Goal: Information Seeking & Learning: Learn about a topic

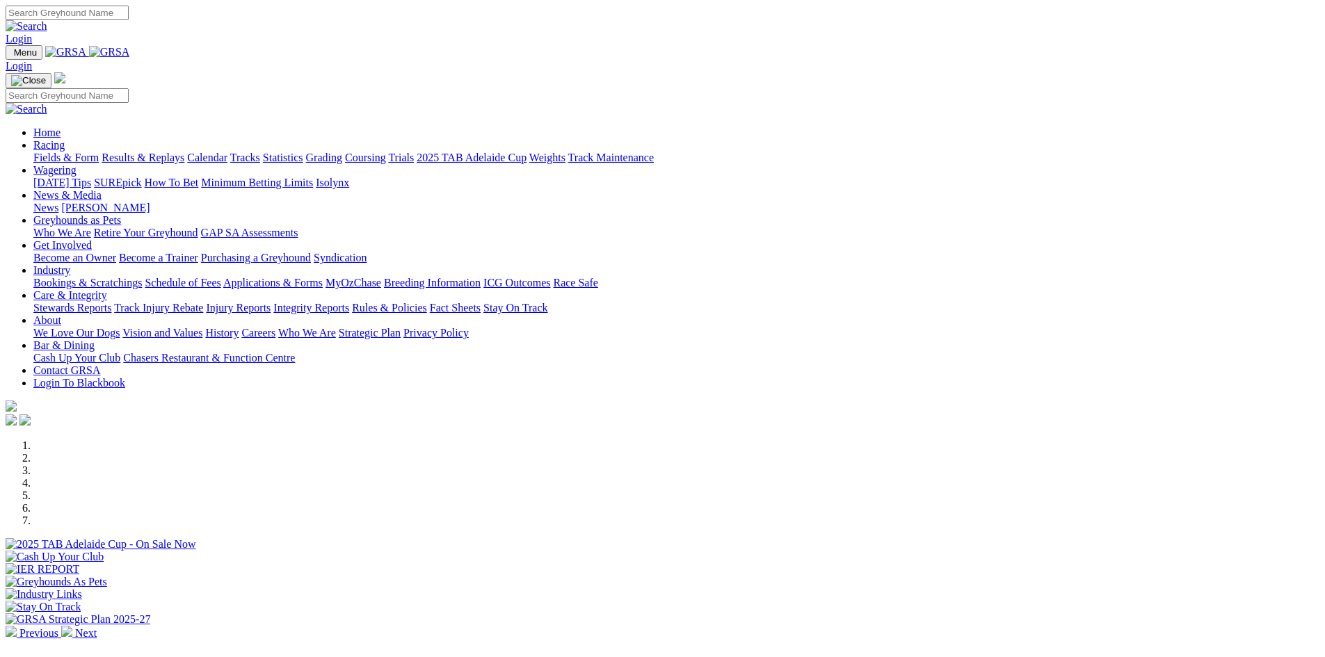
scroll to position [278, 0]
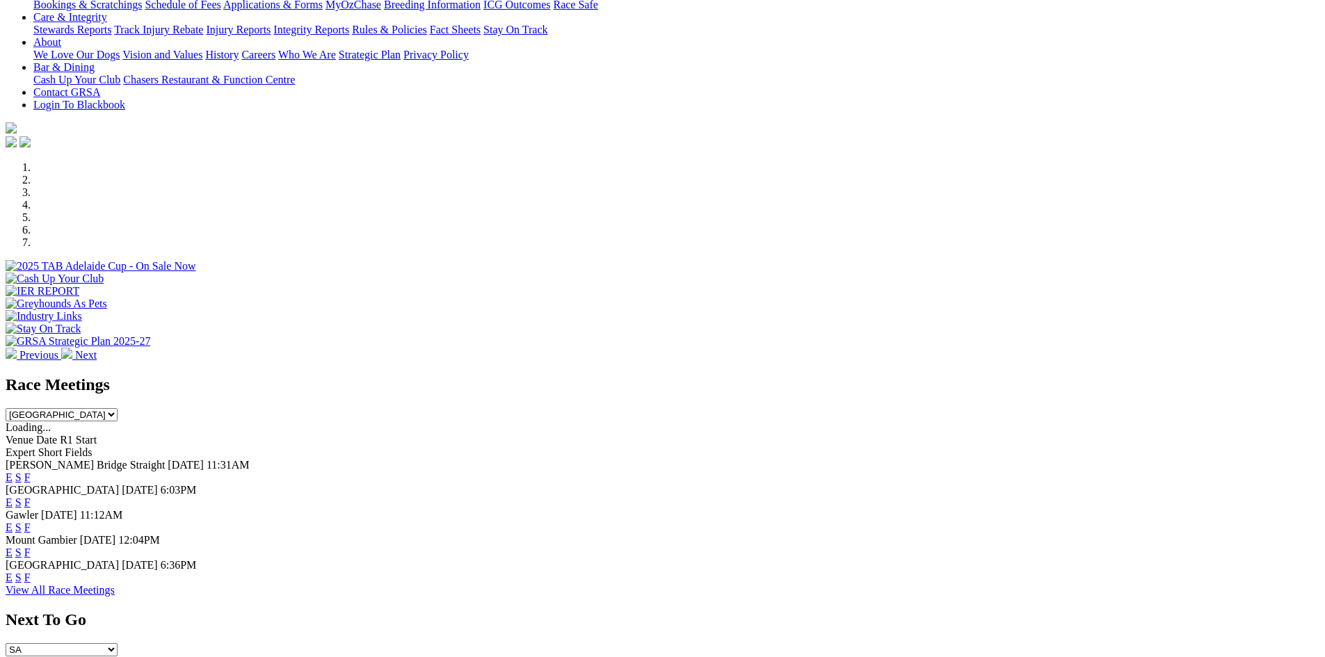
click at [31, 546] on link "F" at bounding box center [27, 552] width 6 height 12
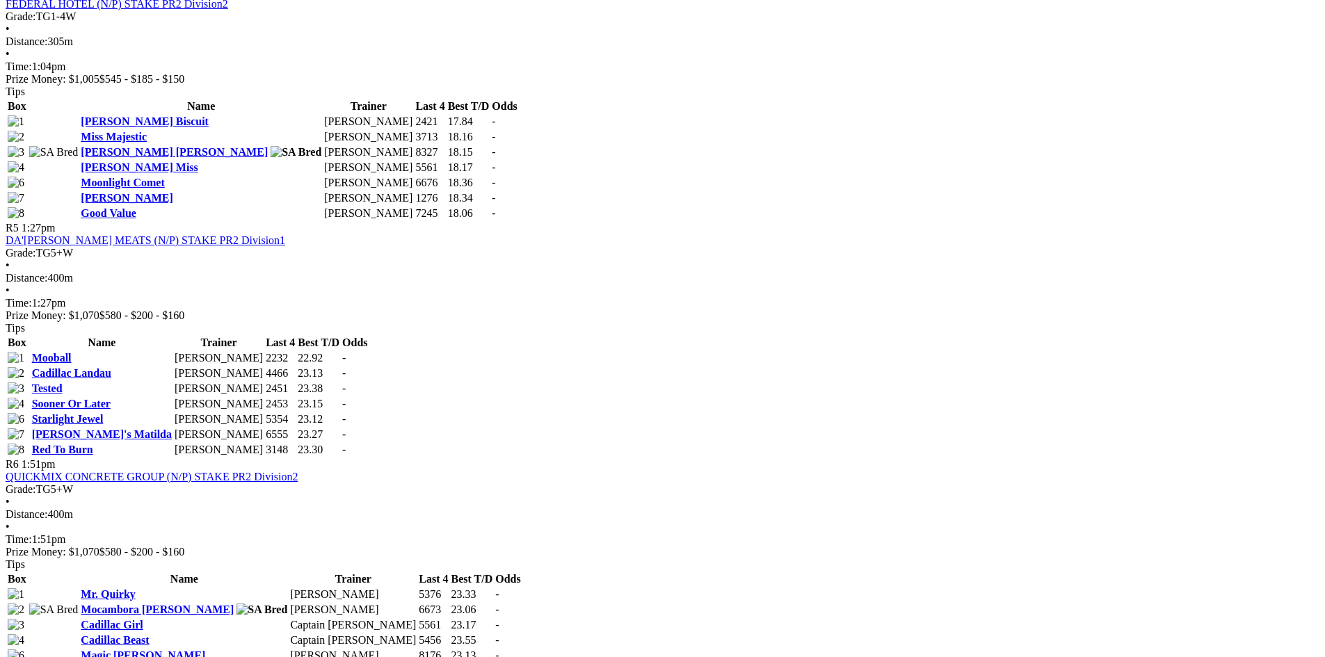
scroll to position [1530, 0]
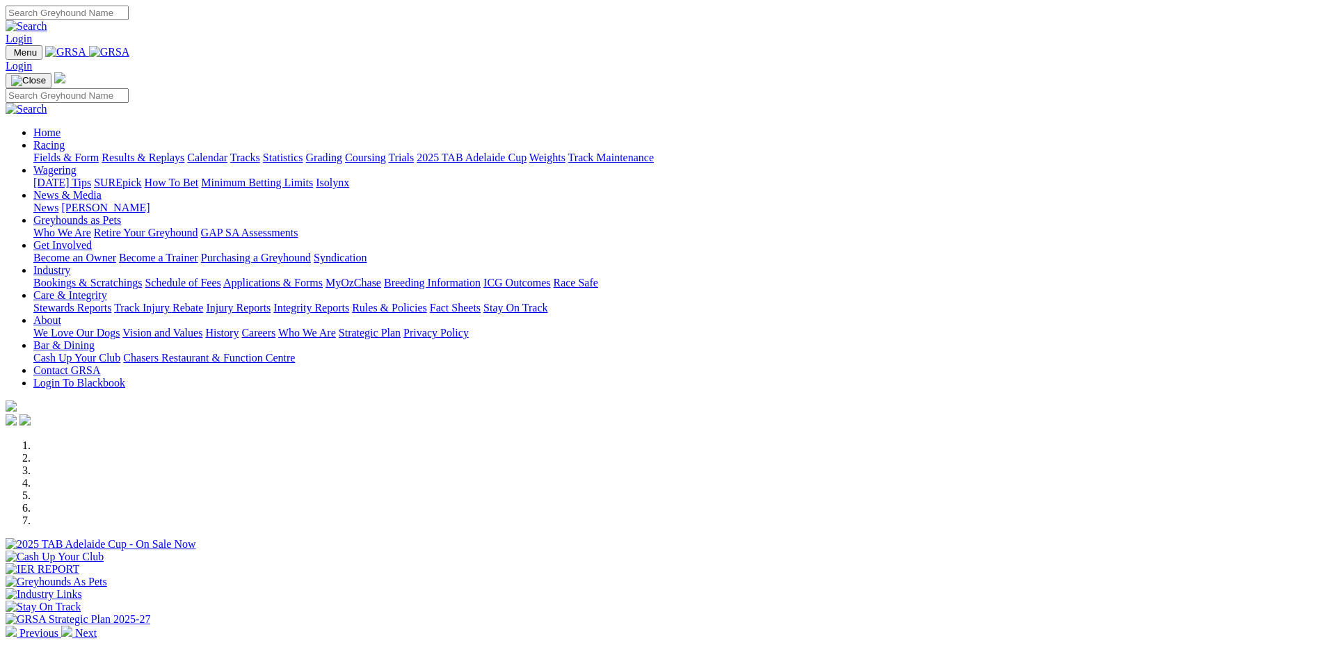
scroll to position [278, 0]
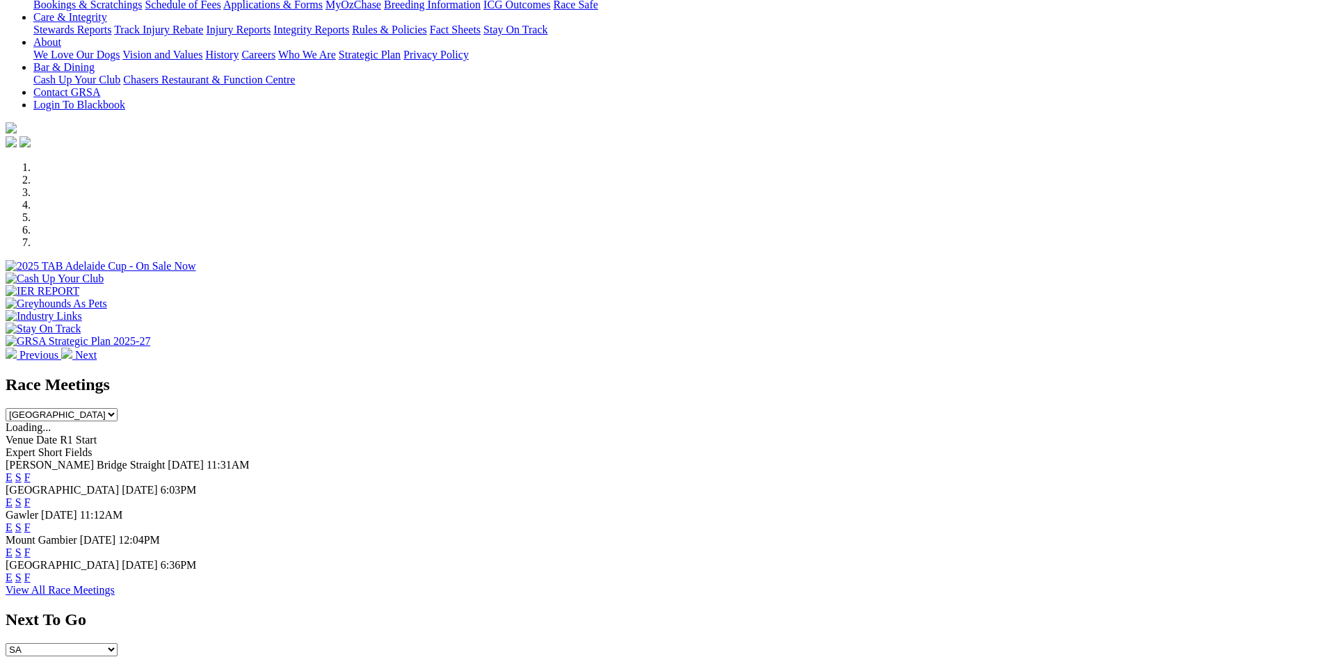
click at [31, 572] on link "F" at bounding box center [27, 578] width 6 height 12
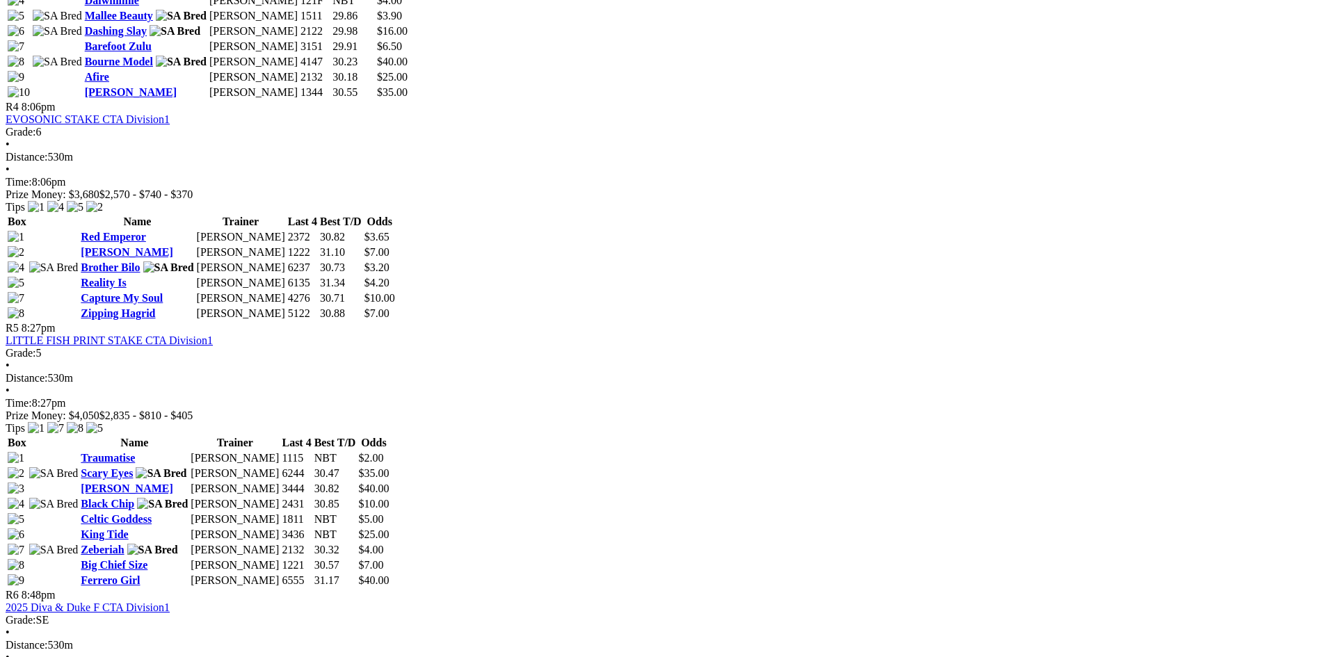
scroll to position [1321, 0]
